Goal: Information Seeking & Learning: Learn about a topic

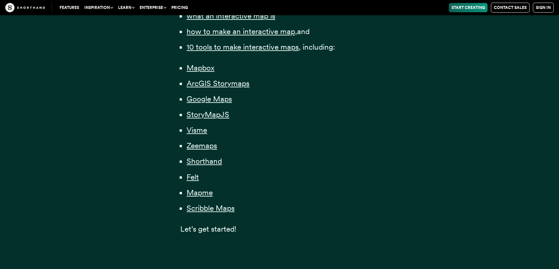
scroll to position [492, 0]
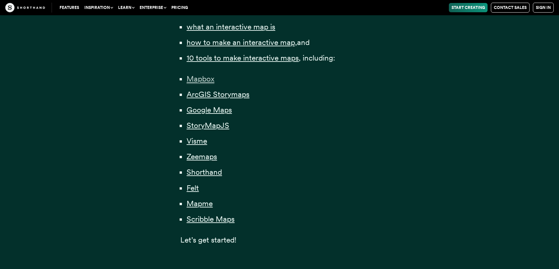
click at [203, 76] on span "Mapbox" at bounding box center [201, 79] width 28 height 10
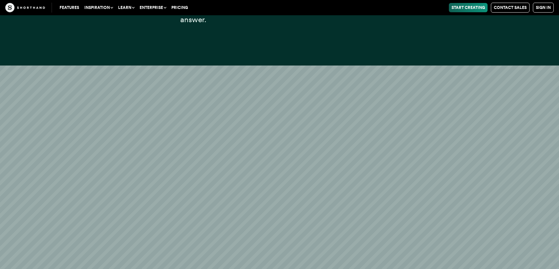
scroll to position [3943, 0]
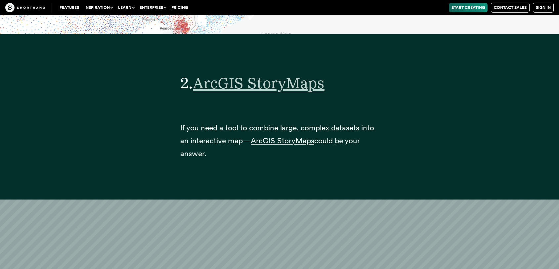
click at [233, 74] on span "ArcGIS StoryMaps" at bounding box center [259, 83] width 132 height 19
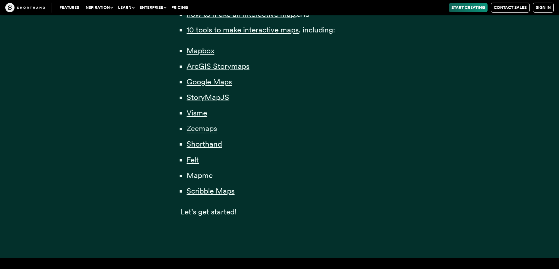
scroll to position [520, 0]
click at [199, 113] on span "Visme" at bounding box center [197, 114] width 21 height 10
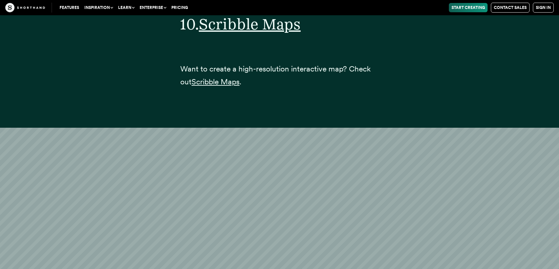
scroll to position [15307, 0]
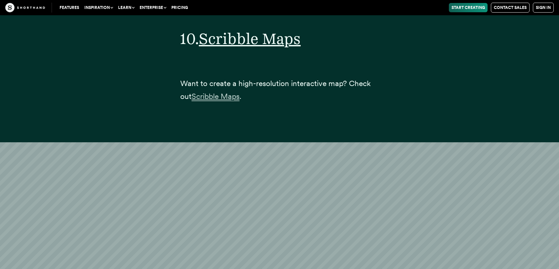
click at [220, 92] on span "Scribble Maps" at bounding box center [216, 97] width 48 height 10
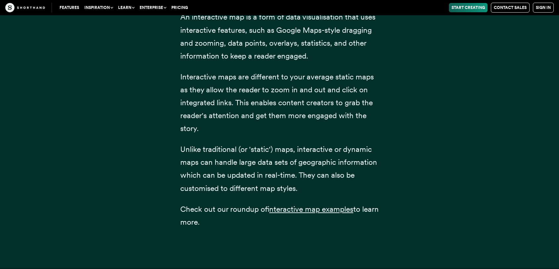
scroll to position [0, 0]
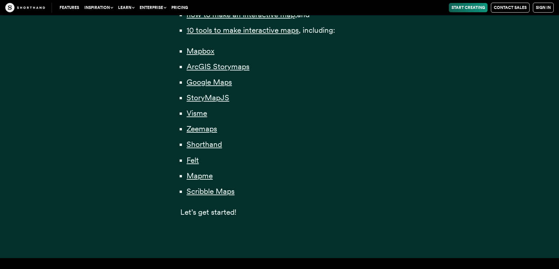
scroll to position [492, 0]
